Goal: Submit feedback/report problem

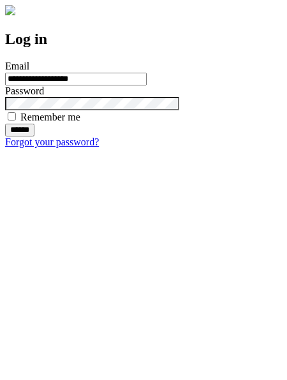
click at [34, 137] on input "******" at bounding box center [19, 130] width 29 height 13
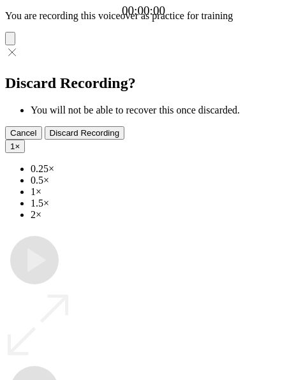
type input "**********"
